Goal: Find specific page/section: Find specific page/section

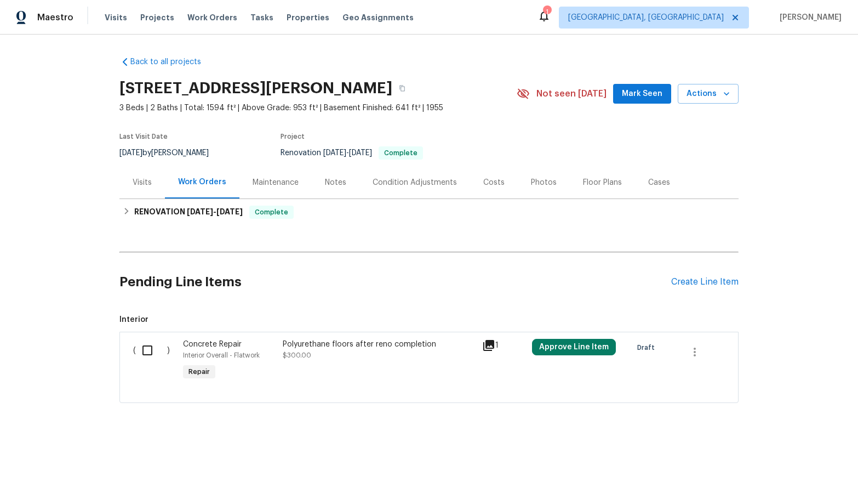
click at [332, 186] on div "Notes" at bounding box center [335, 182] width 21 height 11
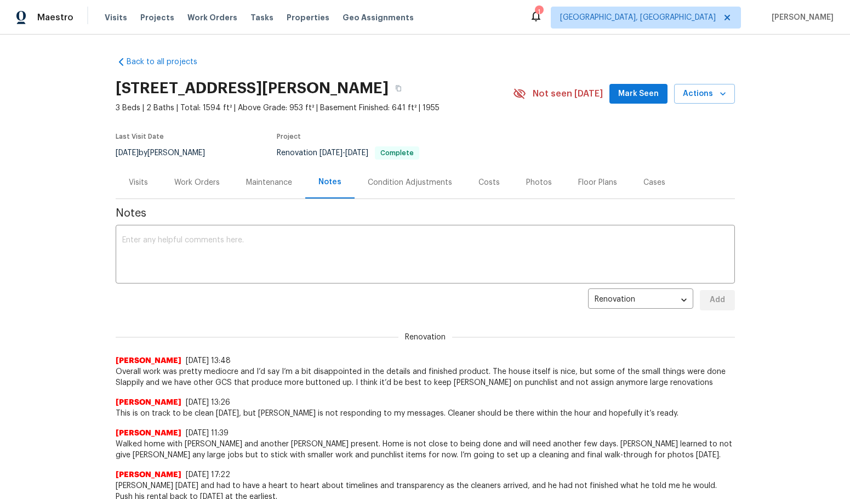
click at [146, 181] on div "Visits" at bounding box center [138, 182] width 45 height 32
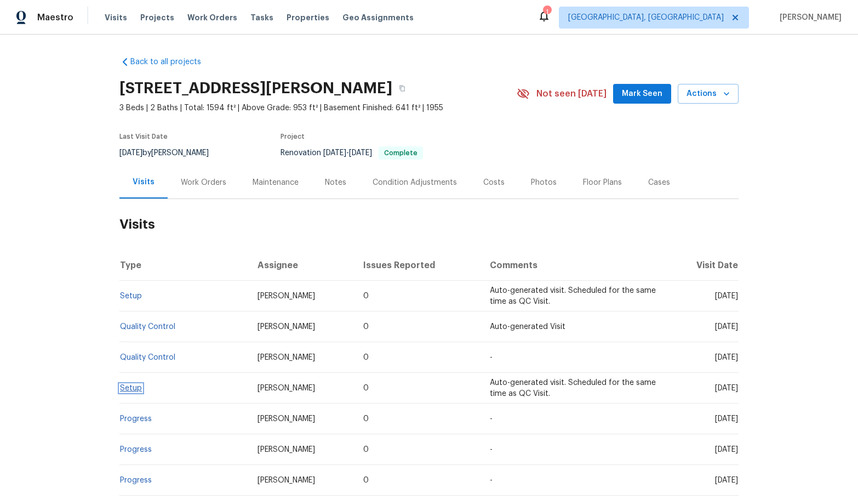
click at [131, 388] on link "Setup" at bounding box center [131, 388] width 22 height 8
